Goal: Transaction & Acquisition: Purchase product/service

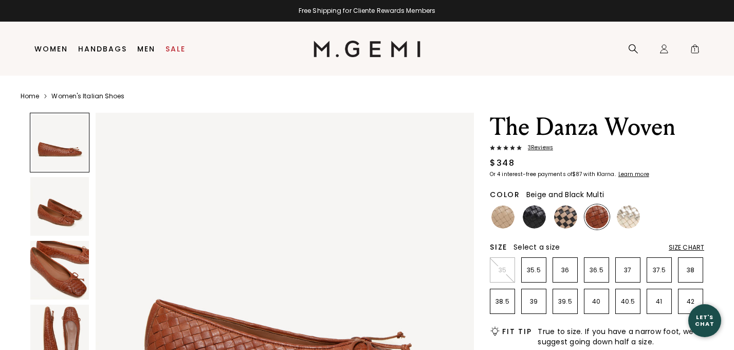
scroll to position [66, 0]
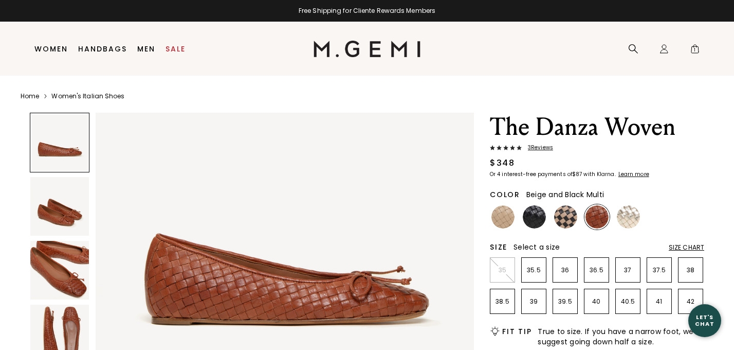
click at [568, 218] on img at bounding box center [565, 216] width 23 height 23
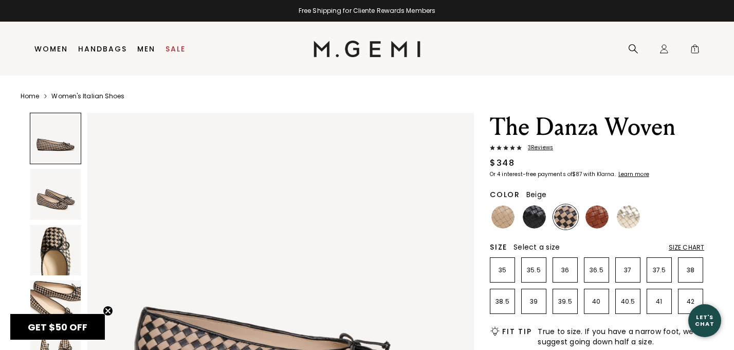
click at [506, 220] on img at bounding box center [503, 216] width 23 height 23
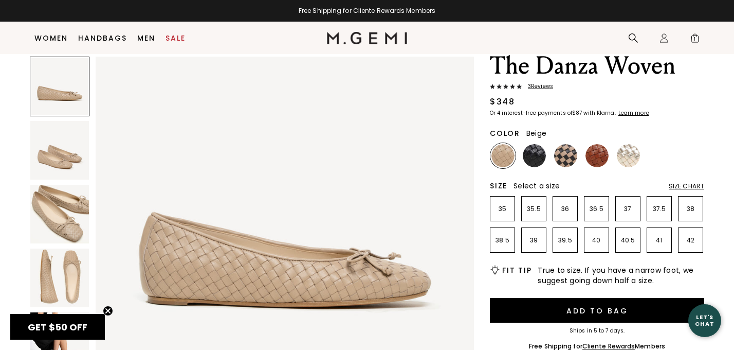
scroll to position [41, 0]
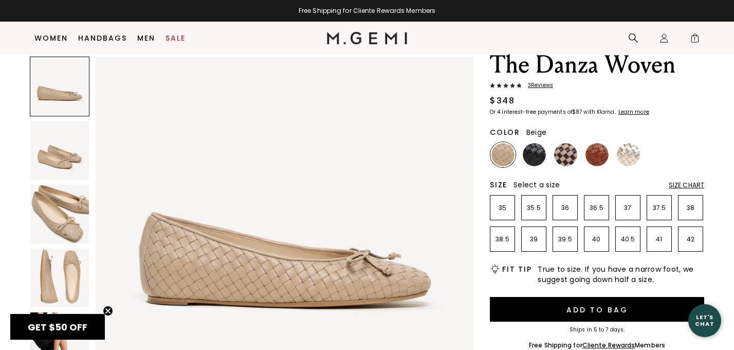
click at [537, 85] on span "3 Review s" at bounding box center [537, 85] width 31 height 6
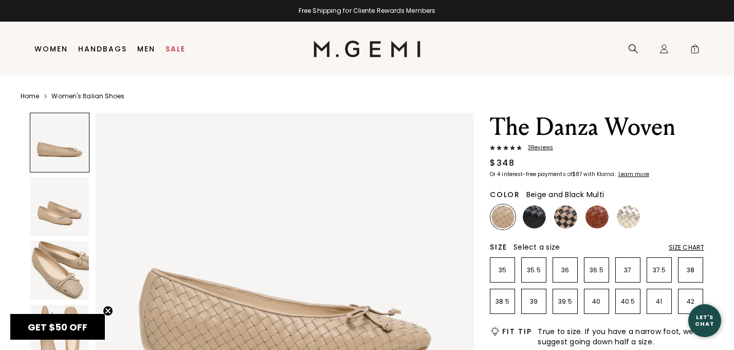
click at [570, 216] on img at bounding box center [565, 216] width 23 height 23
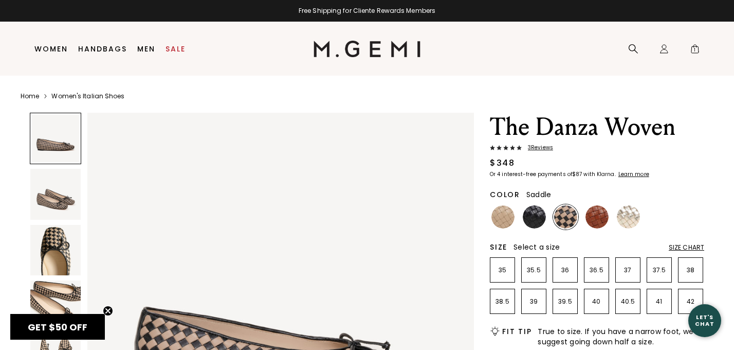
click at [602, 211] on img at bounding box center [597, 216] width 23 height 23
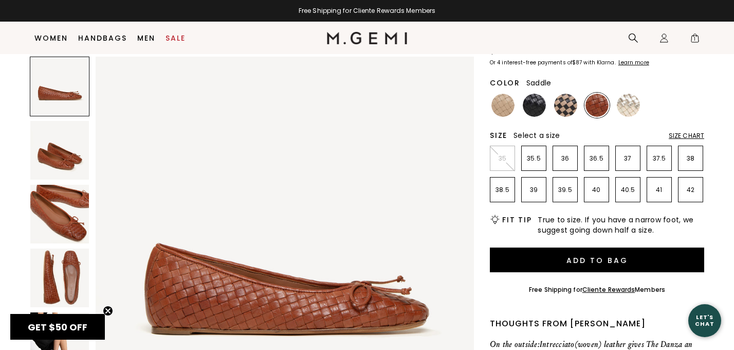
scroll to position [90, 0]
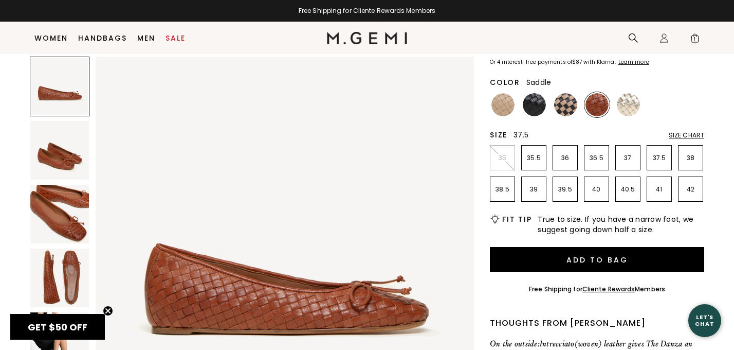
click at [661, 159] on p "37.5" at bounding box center [659, 158] width 24 height 8
click at [627, 159] on p "37" at bounding box center [628, 158] width 24 height 8
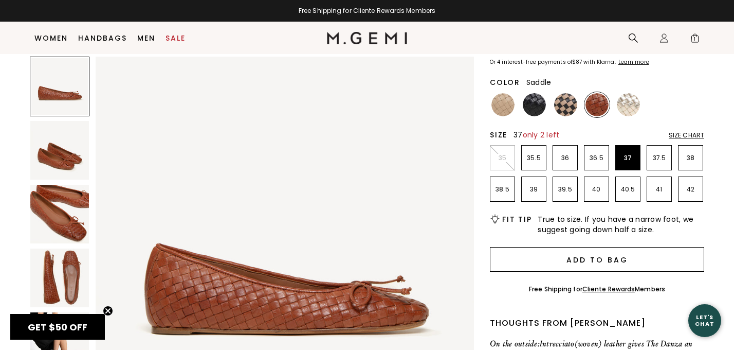
click at [633, 259] on button "Add to Bag" at bounding box center [597, 259] width 214 height 25
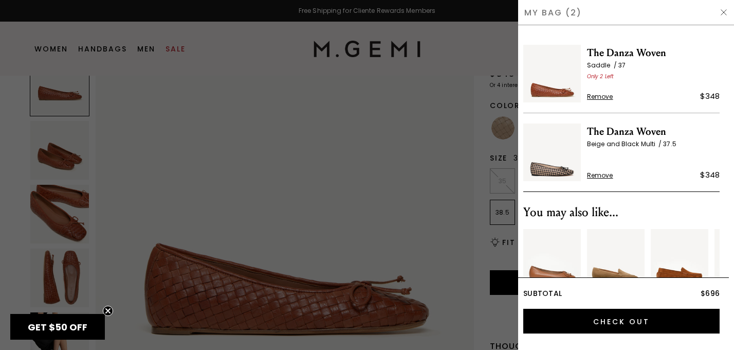
click at [609, 174] on span "Remove" at bounding box center [600, 175] width 26 height 8
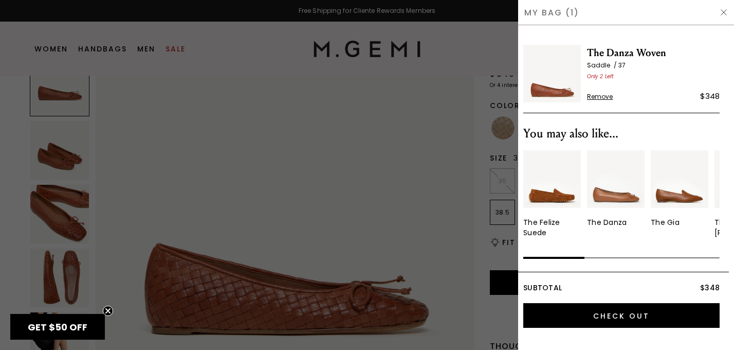
click at [483, 314] on div at bounding box center [367, 175] width 734 height 350
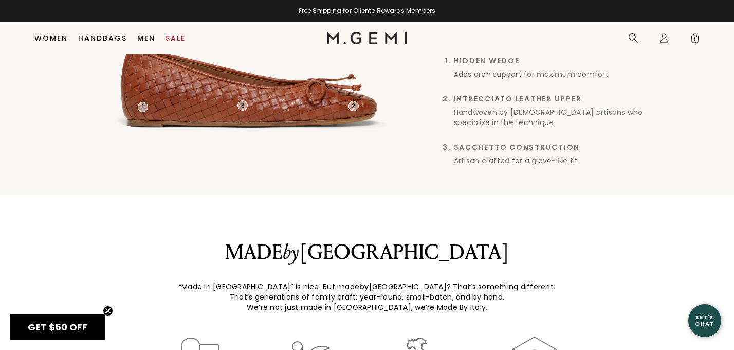
scroll to position [792, 0]
